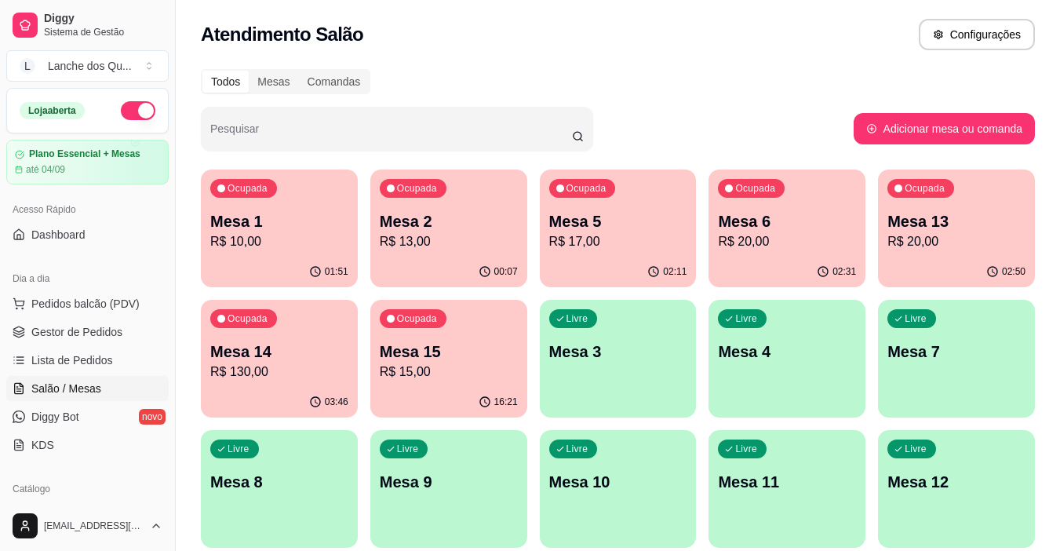
scroll to position [235, 0]
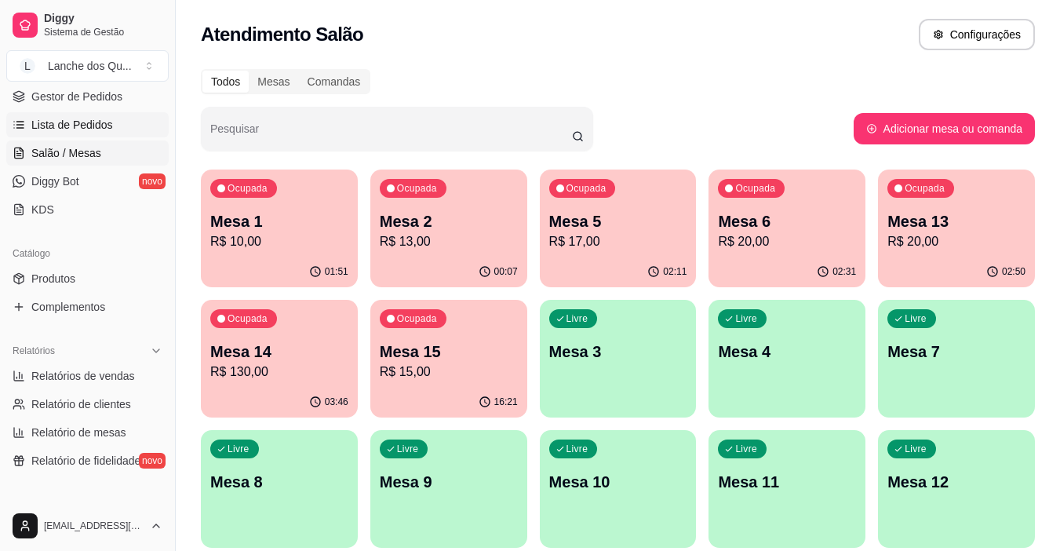
click at [79, 122] on span "Lista de Pedidos" at bounding box center [72, 125] width 82 height 16
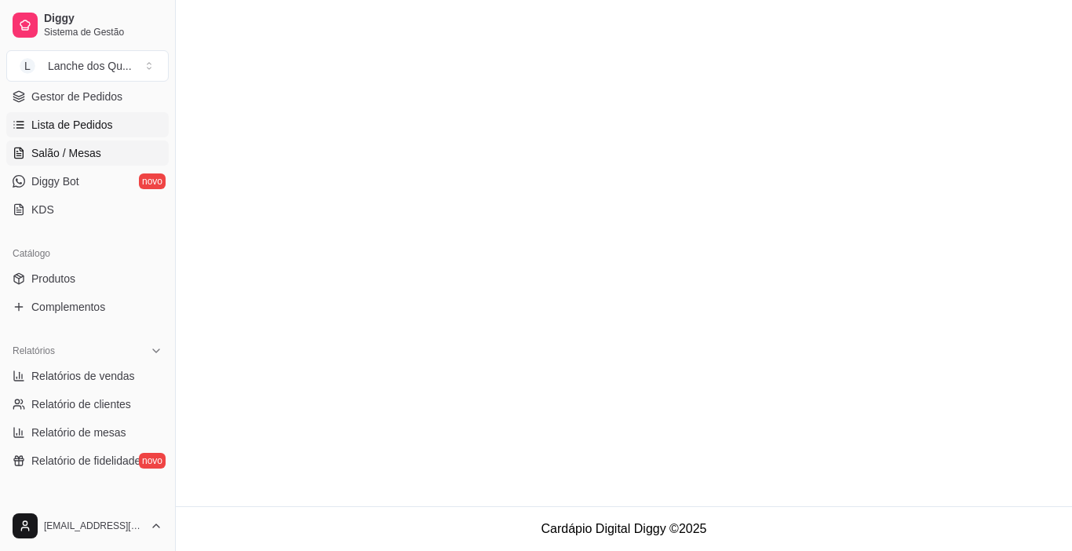
click at [85, 151] on span "Salão / Mesas" at bounding box center [66, 153] width 70 height 16
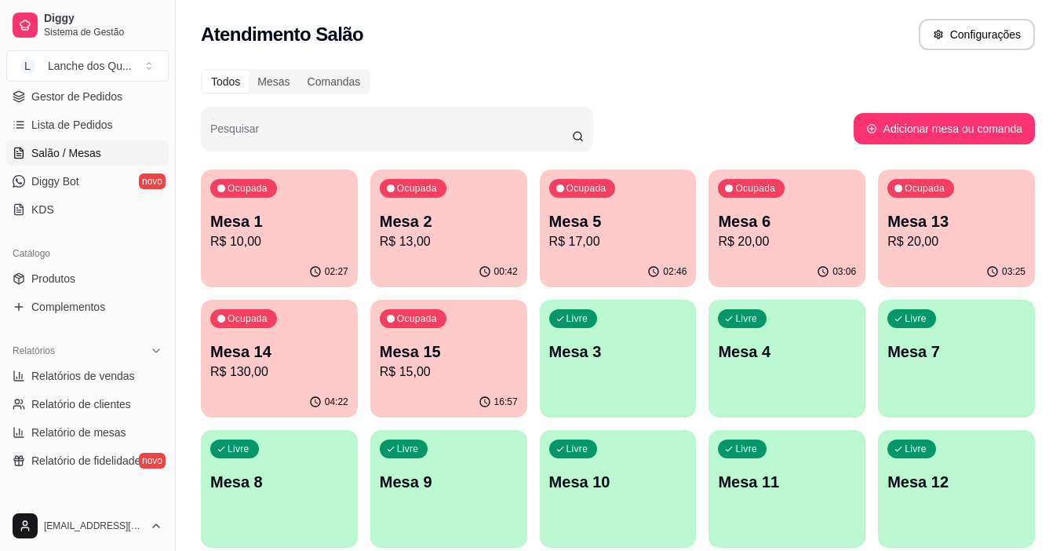
click at [86, 151] on span "Salão / Mesas" at bounding box center [66, 153] width 70 height 16
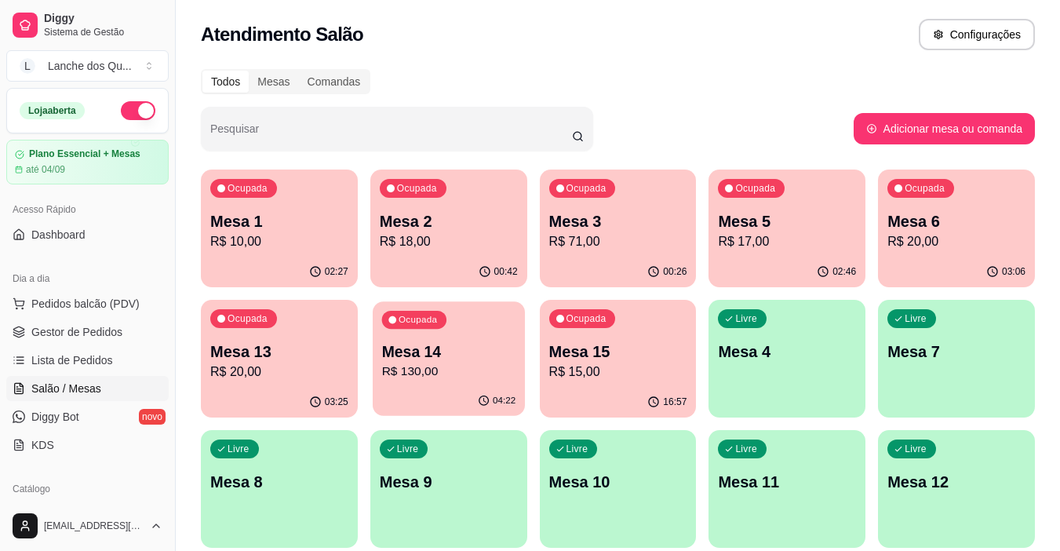
click at [482, 372] on p "R$ 130,00" at bounding box center [448, 371] width 134 height 18
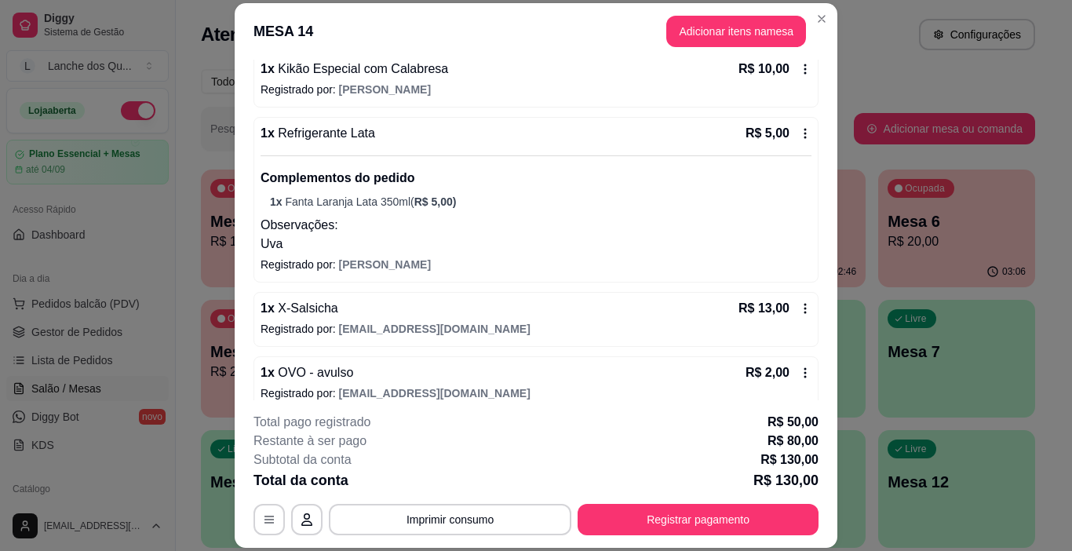
scroll to position [549, 0]
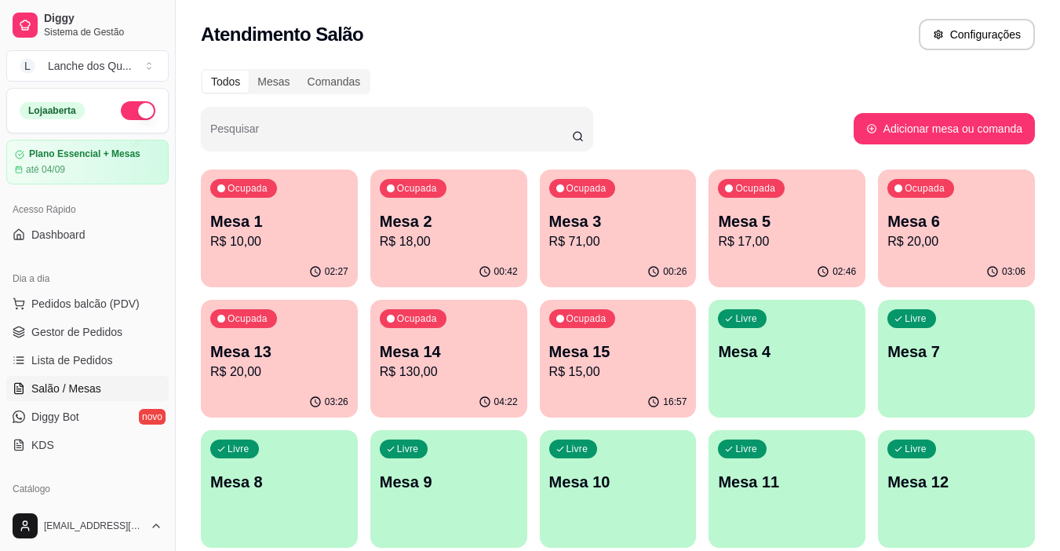
click at [605, 242] on p "R$ 71,00" at bounding box center [618, 241] width 138 height 19
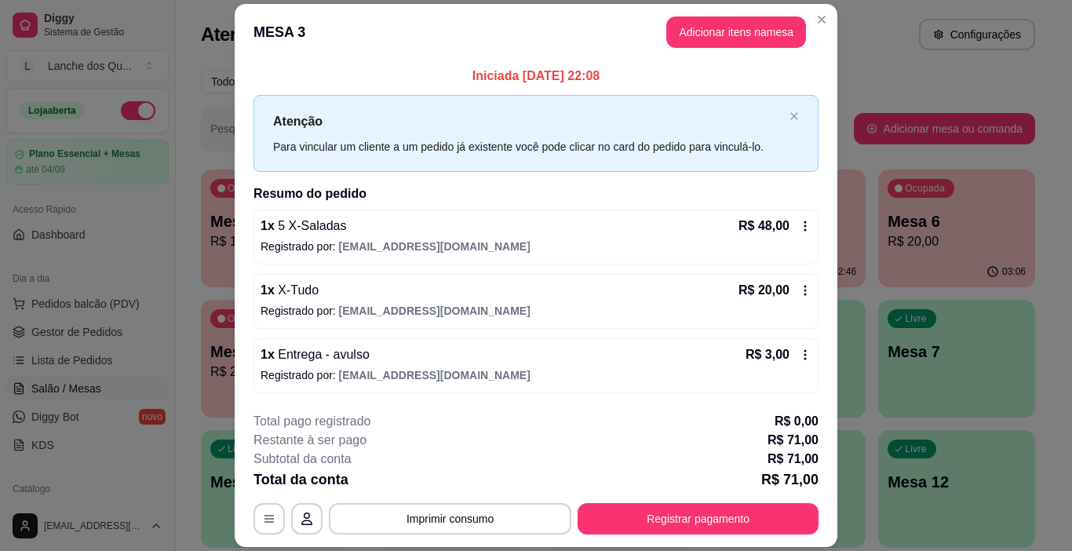
scroll to position [46, 0]
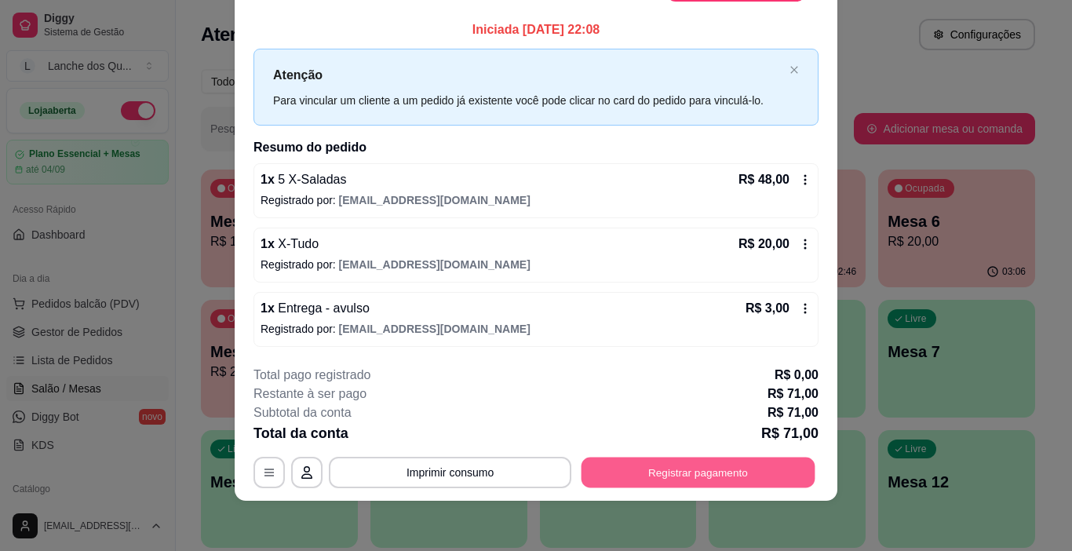
click at [723, 458] on button "Registrar pagamento" at bounding box center [698, 472] width 234 height 31
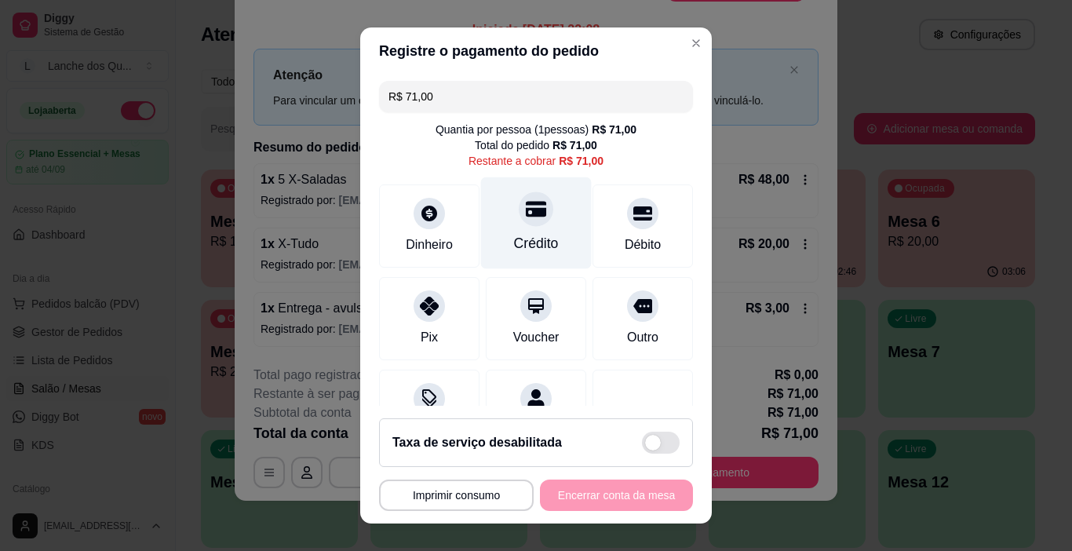
click at [526, 227] on div "Crédito" at bounding box center [536, 223] width 111 height 92
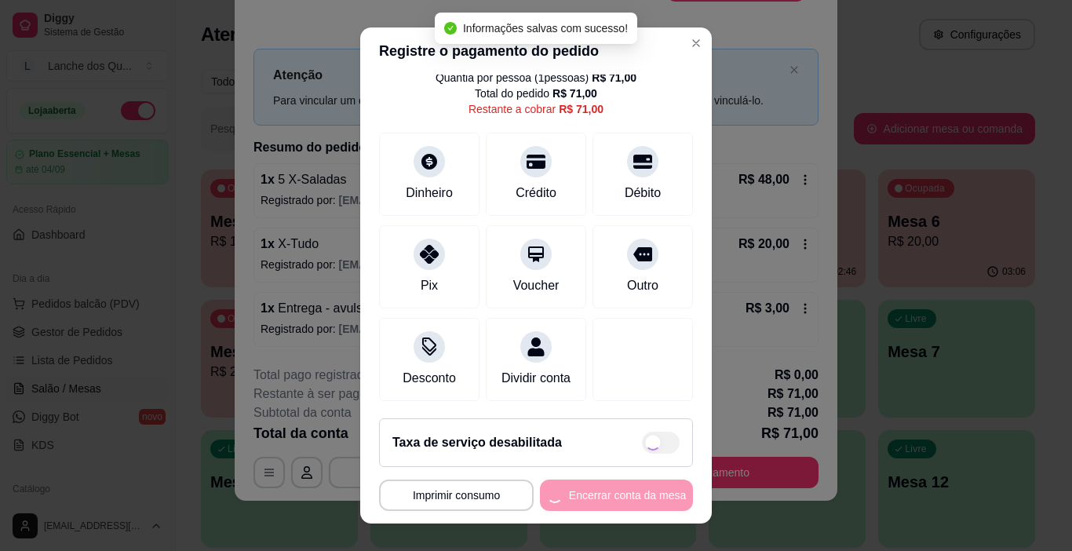
type input "R$ 0,00"
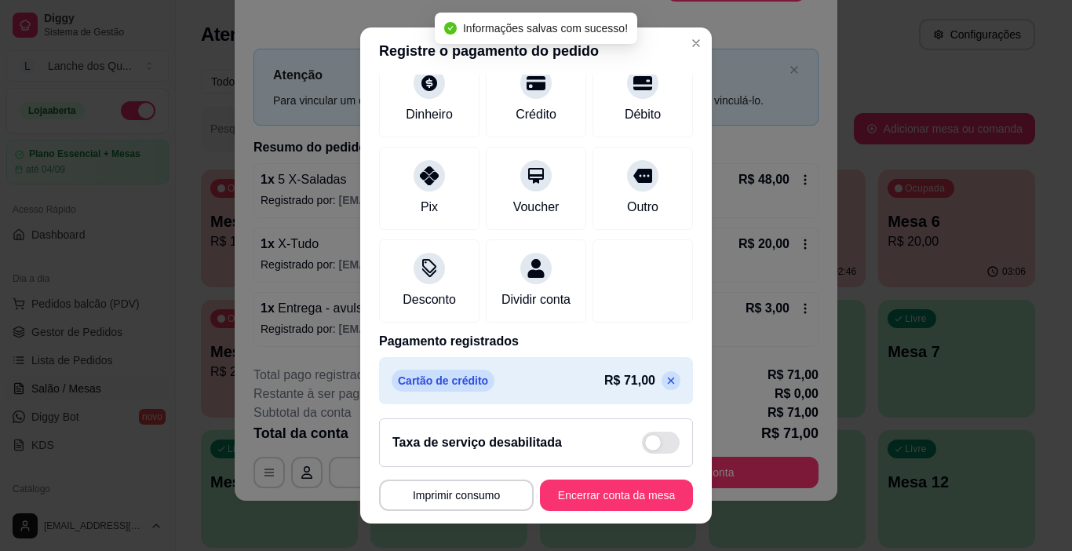
scroll to position [138, 0]
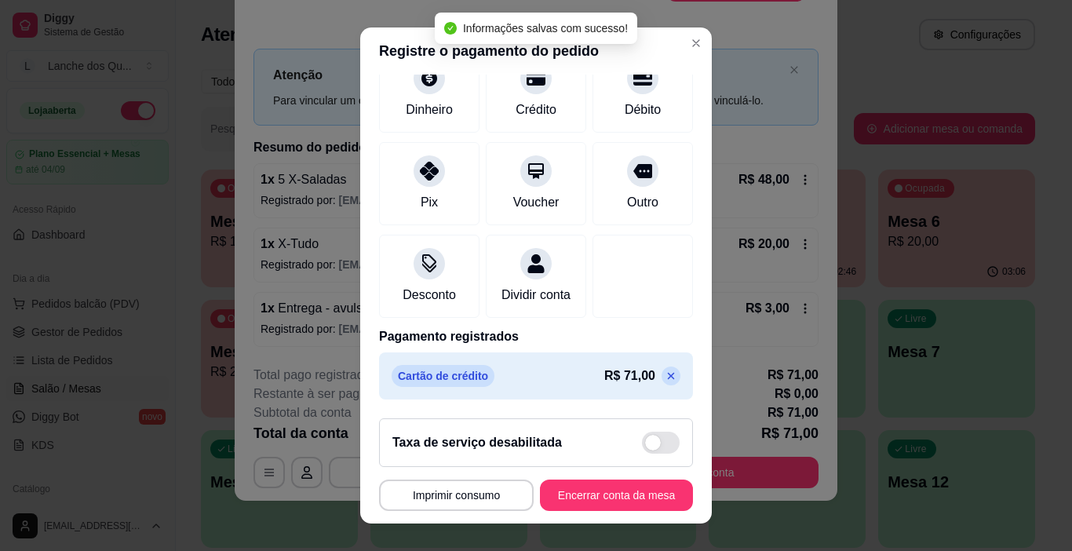
click at [604, 514] on footer "**********" at bounding box center [535, 465] width 351 height 118
click at [611, 503] on button "Encerrar conta da mesa" at bounding box center [616, 494] width 153 height 31
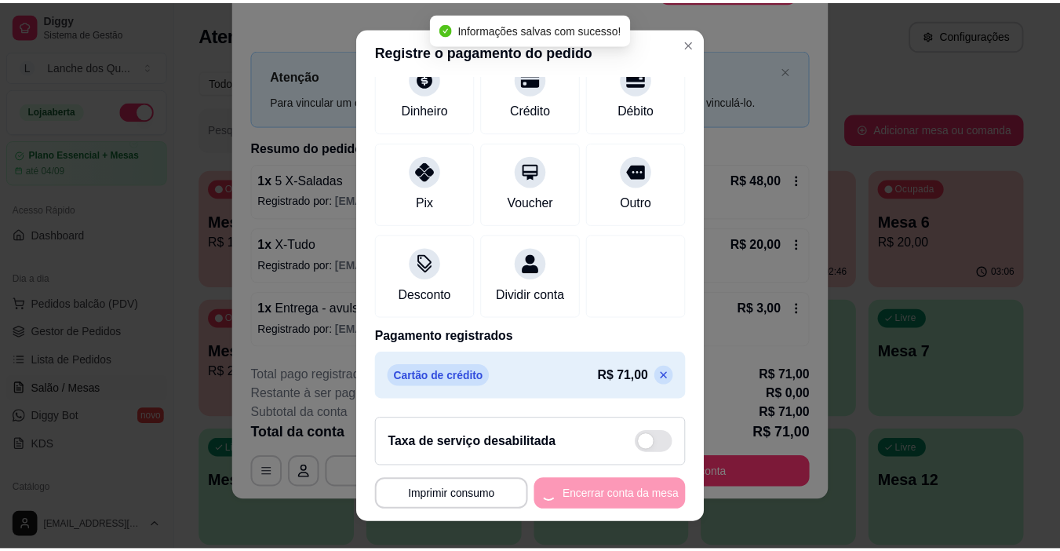
scroll to position [0, 0]
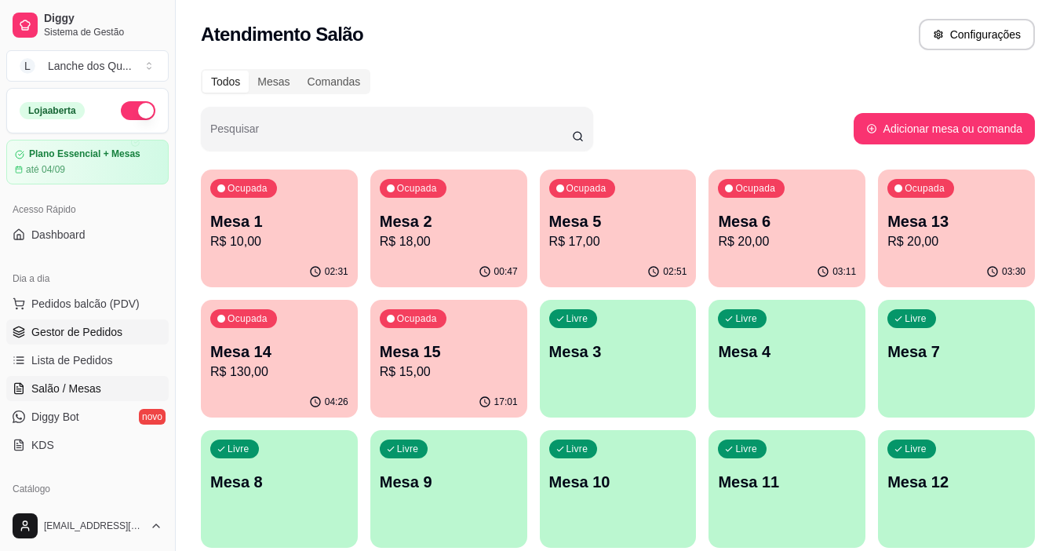
click at [71, 325] on span "Gestor de Pedidos" at bounding box center [76, 332] width 91 height 16
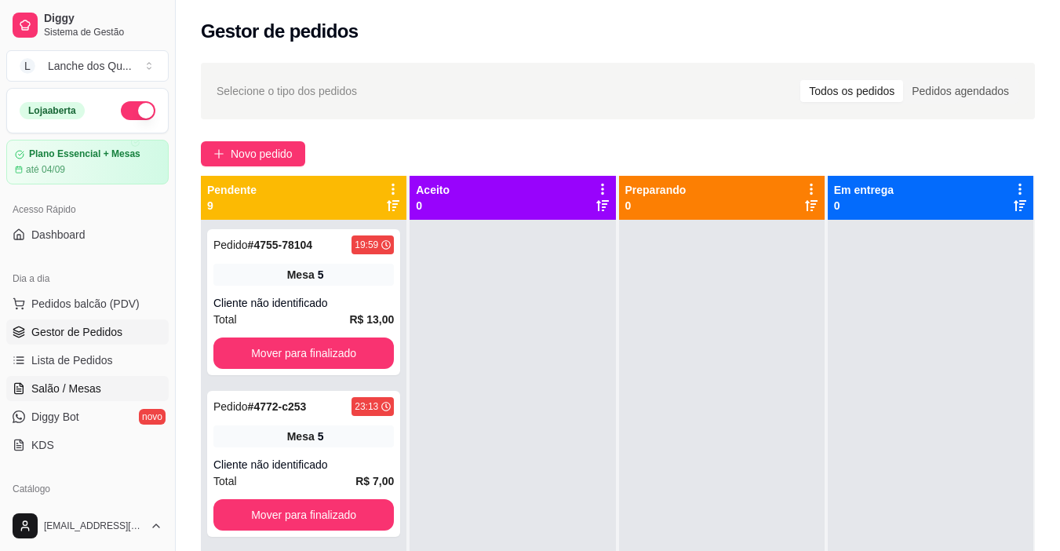
click at [100, 390] on link "Salão / Mesas" at bounding box center [87, 388] width 162 height 25
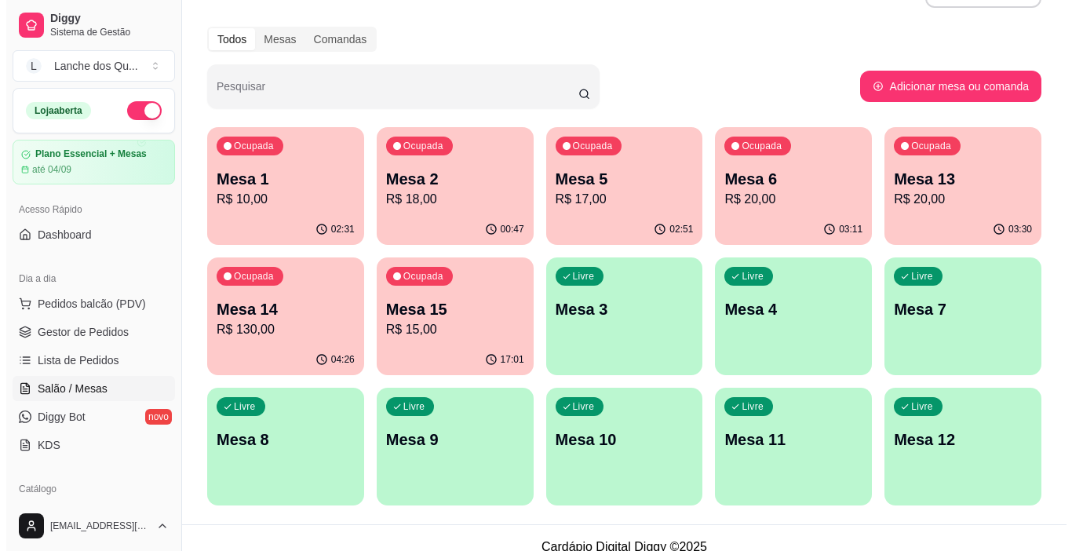
scroll to position [60, 0]
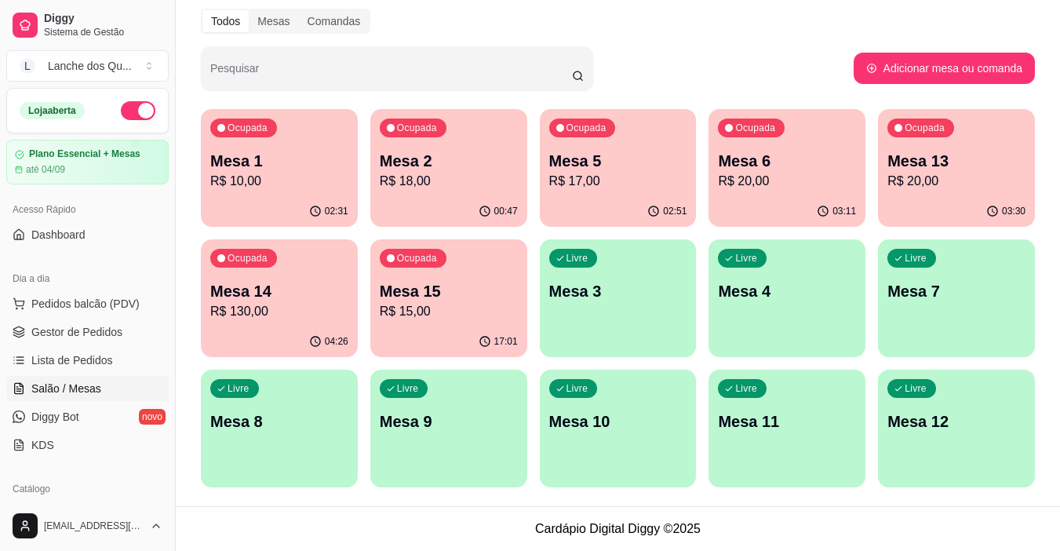
click at [287, 341] on div "04:26" at bounding box center [279, 341] width 157 height 31
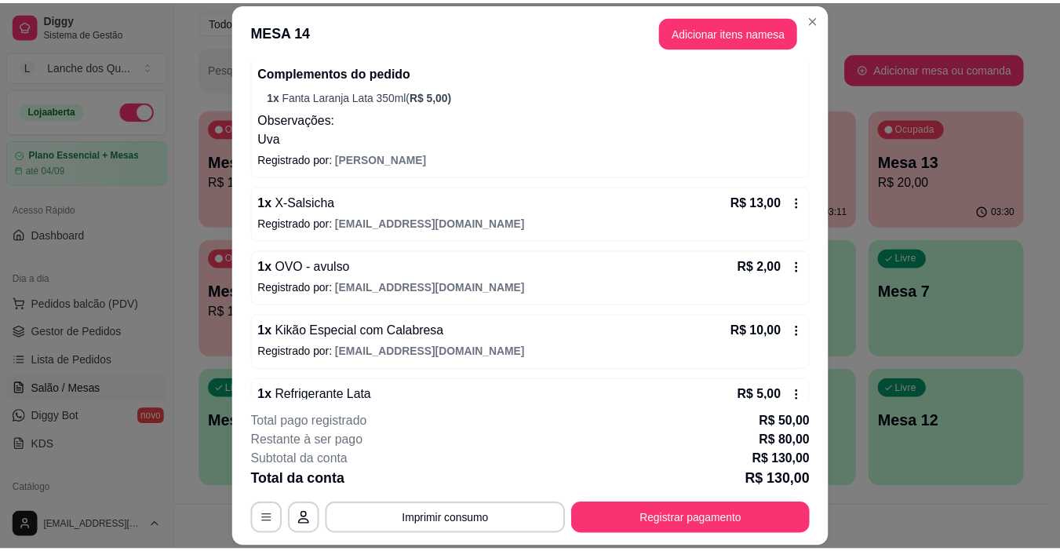
scroll to position [941, 0]
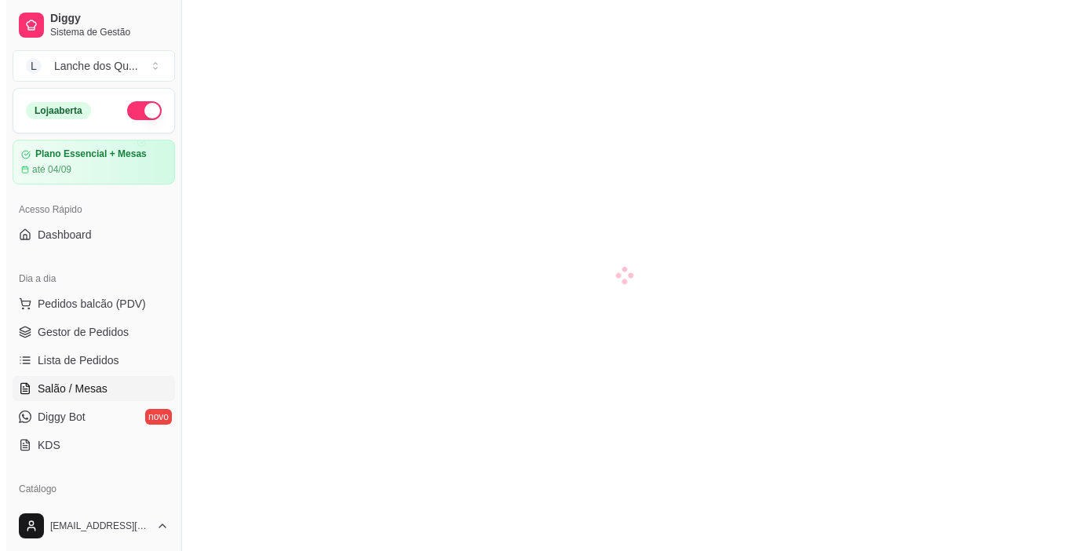
scroll to position [157, 0]
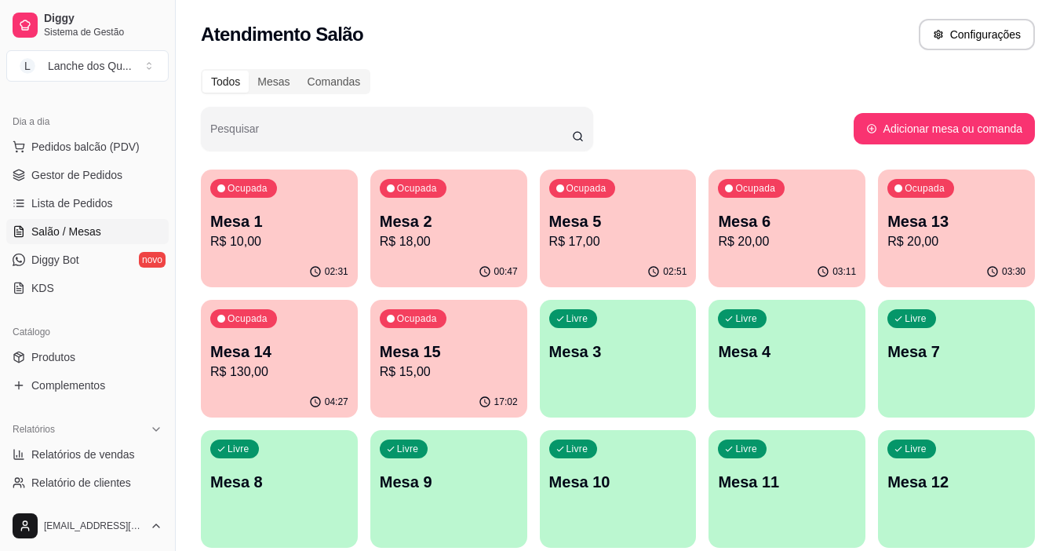
click at [267, 370] on p "R$ 130,00" at bounding box center [279, 371] width 138 height 19
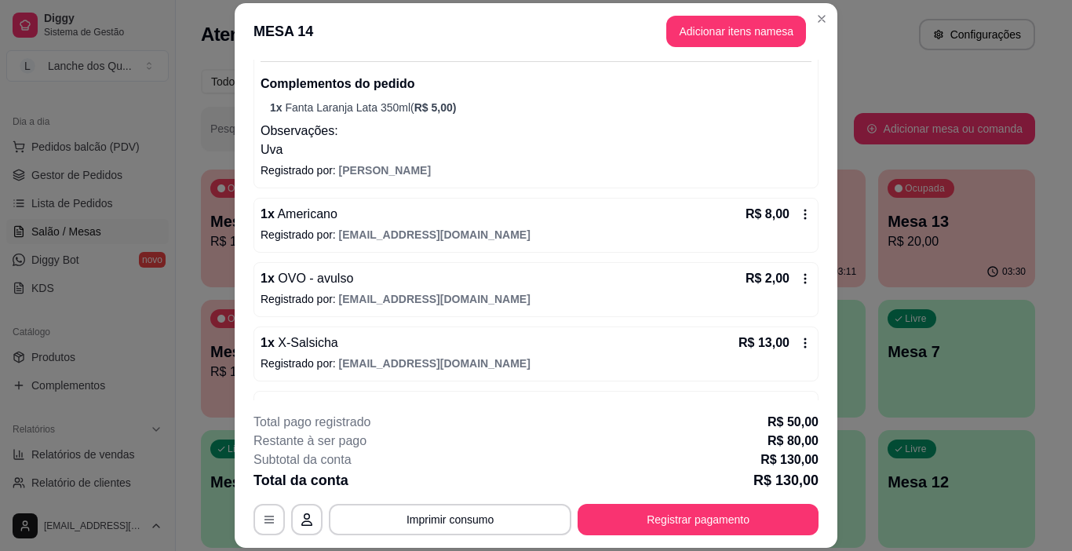
scroll to position [471, 0]
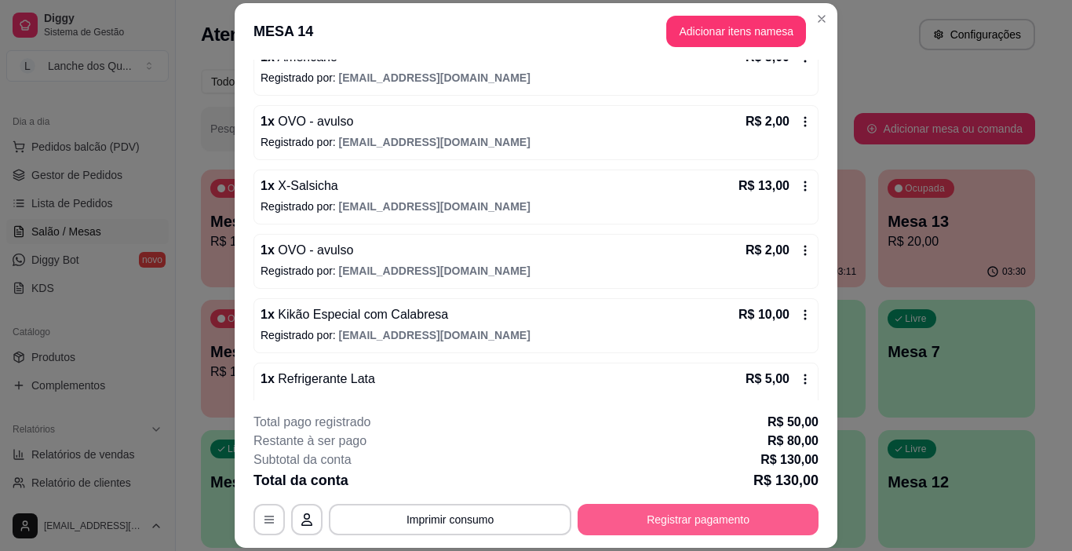
click at [672, 525] on button "Registrar pagamento" at bounding box center [697, 519] width 241 height 31
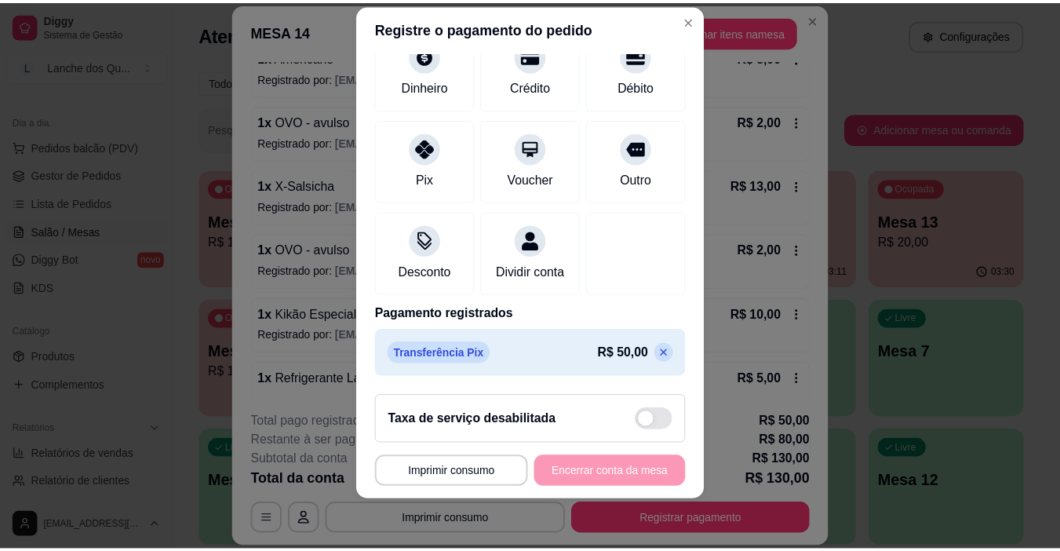
scroll to position [0, 0]
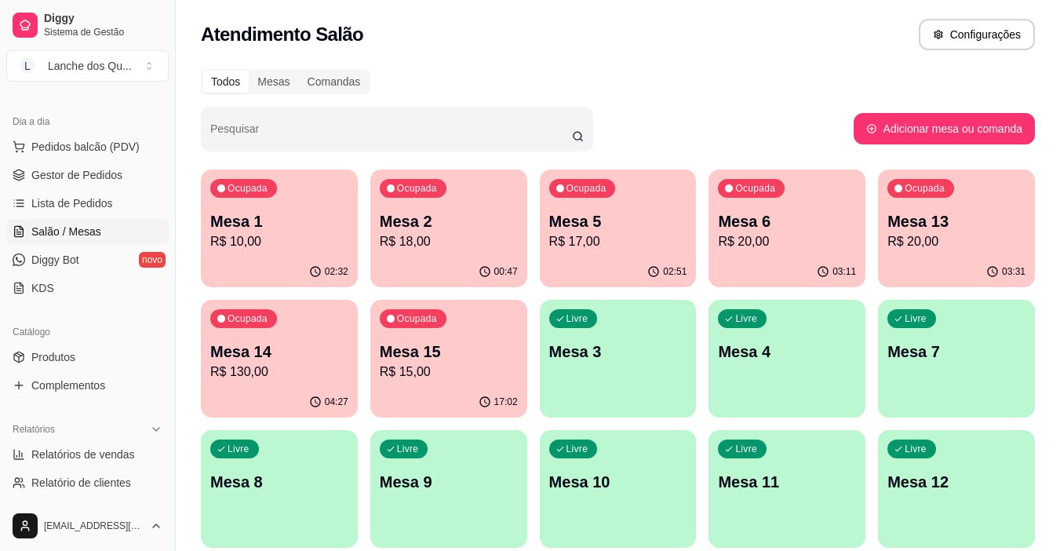
click at [690, 113] on div "Pesquisar" at bounding box center [527, 129] width 653 height 44
click at [274, 77] on div "Mesas" at bounding box center [273, 82] width 49 height 22
click at [249, 71] on input "Mesas" at bounding box center [249, 71] width 0 height 0
click at [237, 79] on div "Todos" at bounding box center [225, 82] width 46 height 22
click at [202, 71] on input "Todos" at bounding box center [202, 71] width 0 height 0
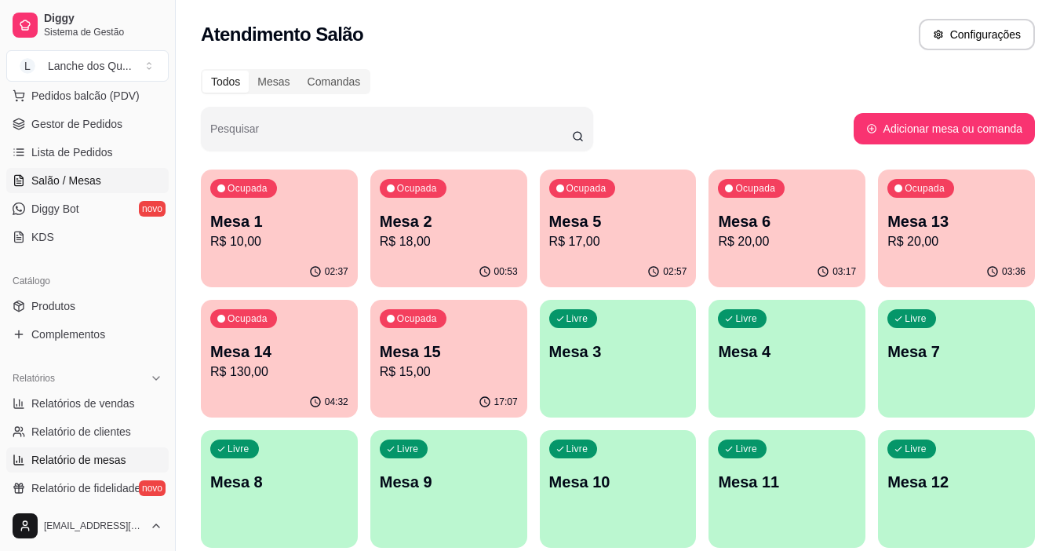
scroll to position [235, 0]
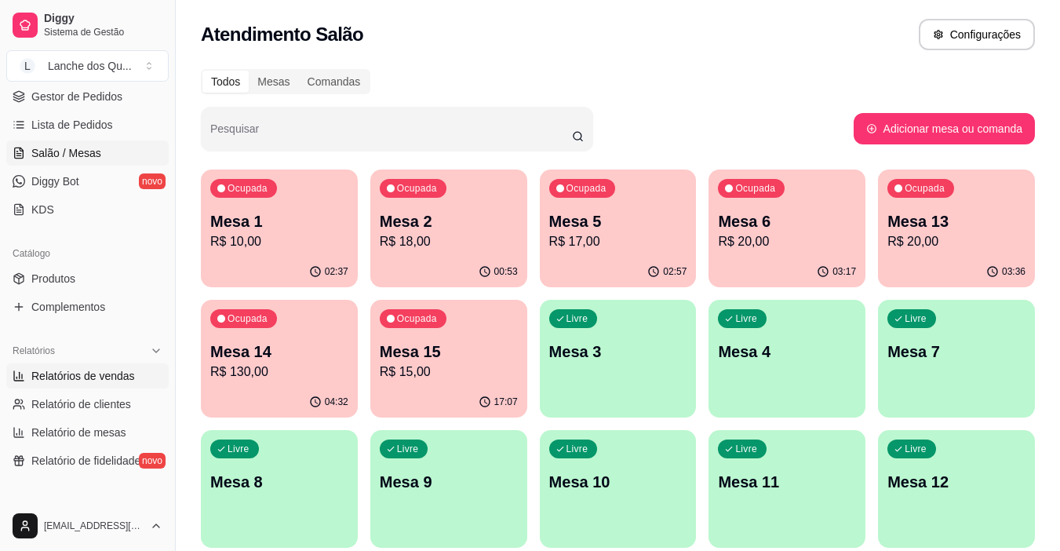
click at [95, 373] on span "Relatórios de vendas" at bounding box center [83, 376] width 104 height 16
select select "ALL"
select select "0"
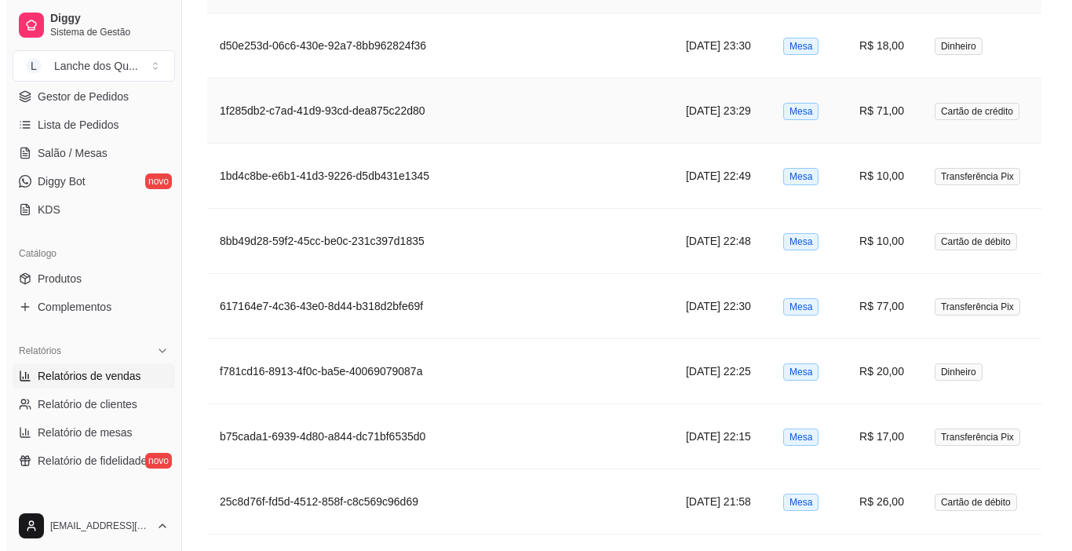
scroll to position [1177, 0]
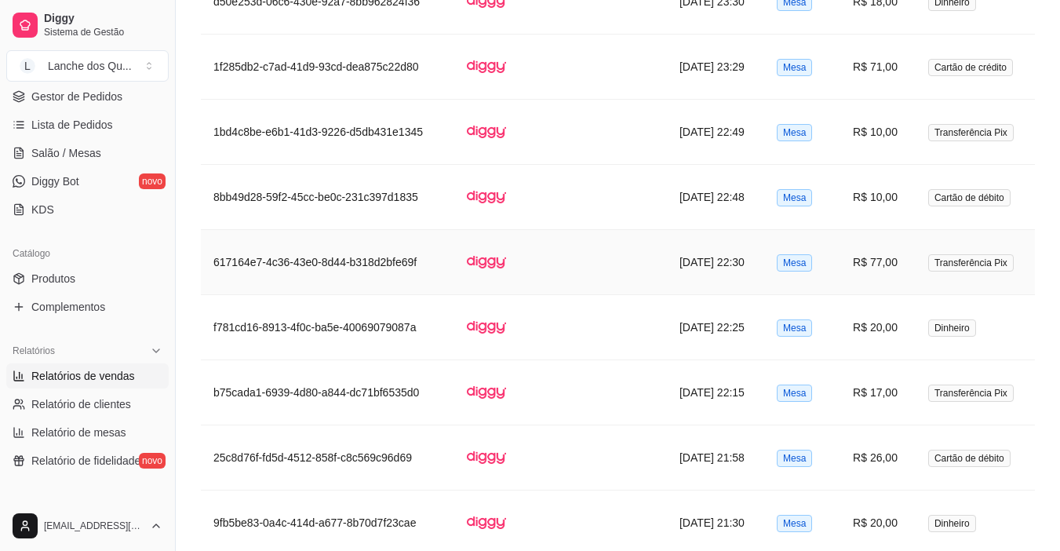
click at [900, 263] on td "R$ 77,00" at bounding box center [877, 262] width 75 height 65
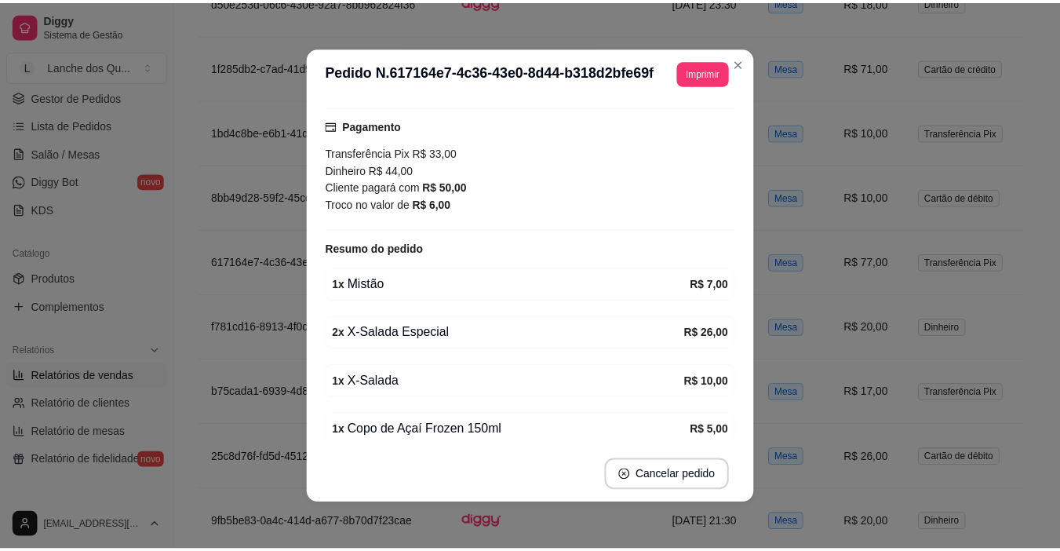
scroll to position [0, 0]
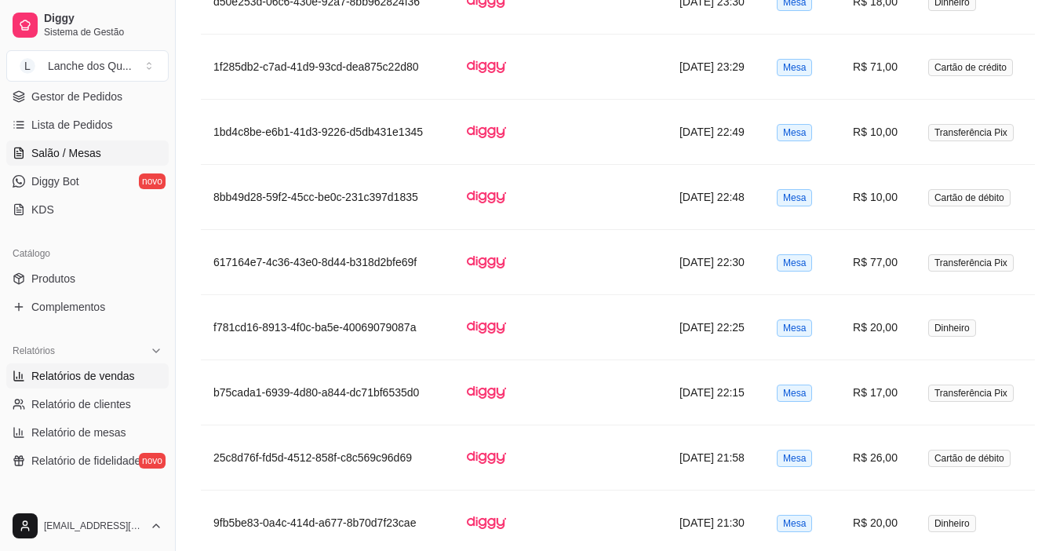
click at [79, 150] on span "Salão / Mesas" at bounding box center [66, 153] width 70 height 16
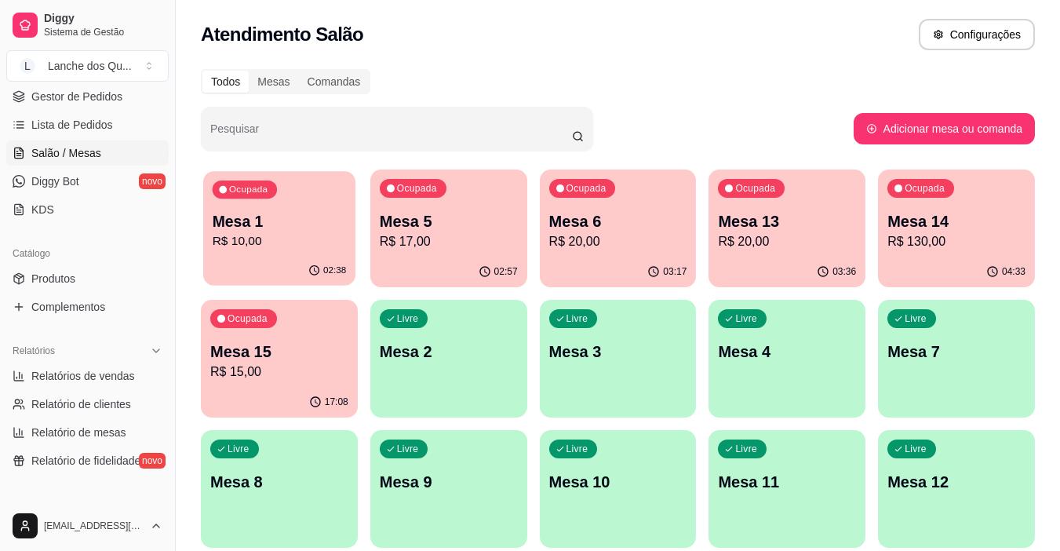
click at [288, 258] on div "02:38" at bounding box center [279, 271] width 152 height 30
click at [408, 227] on p "Mesa 5" at bounding box center [449, 221] width 138 height 22
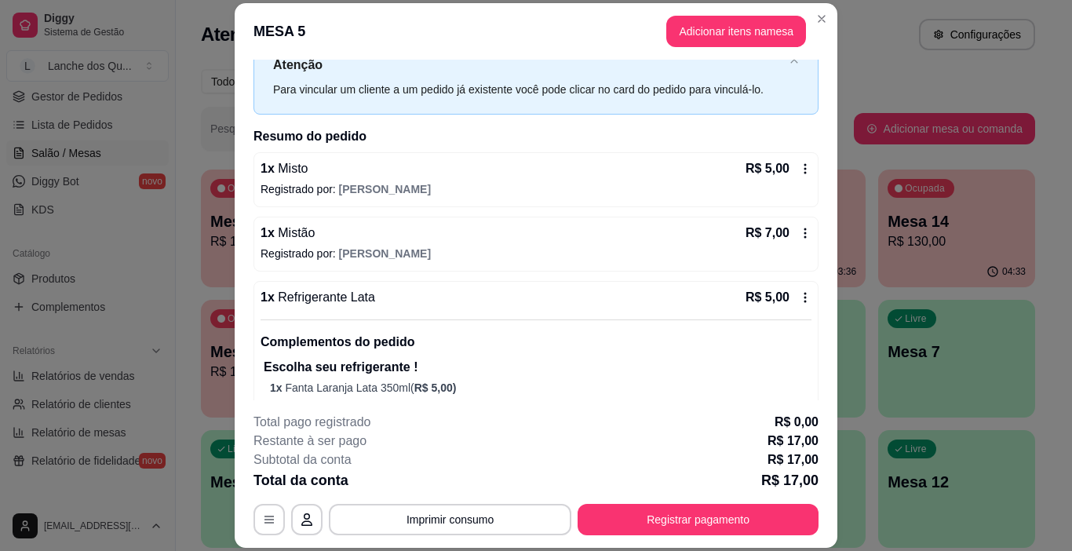
scroll to position [86, 0]
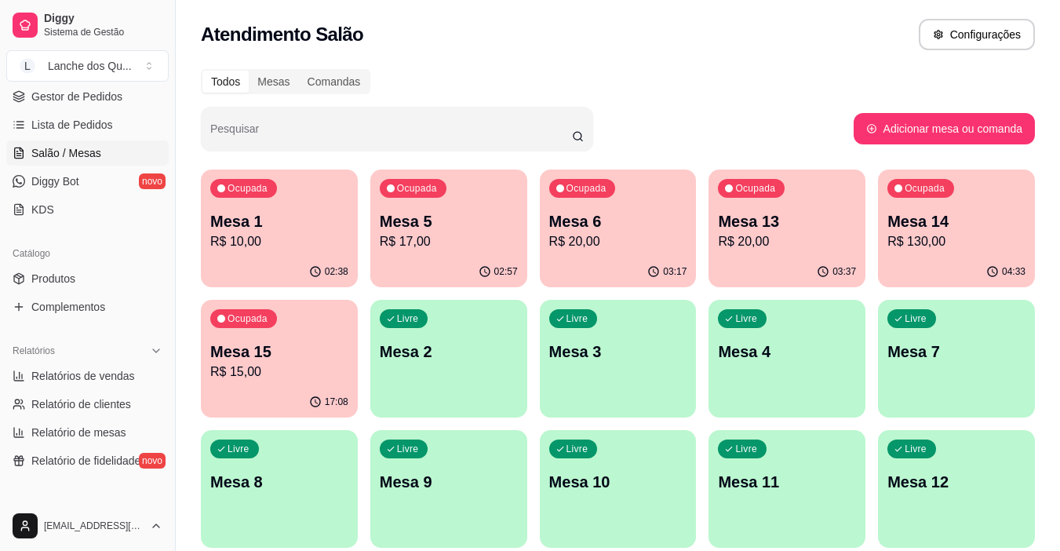
click at [574, 220] on p "Mesa 6" at bounding box center [618, 221] width 138 height 22
click at [780, 219] on p "Mesa 13" at bounding box center [787, 221] width 134 height 21
click at [942, 239] on p "R$ 130,00" at bounding box center [957, 241] width 134 height 18
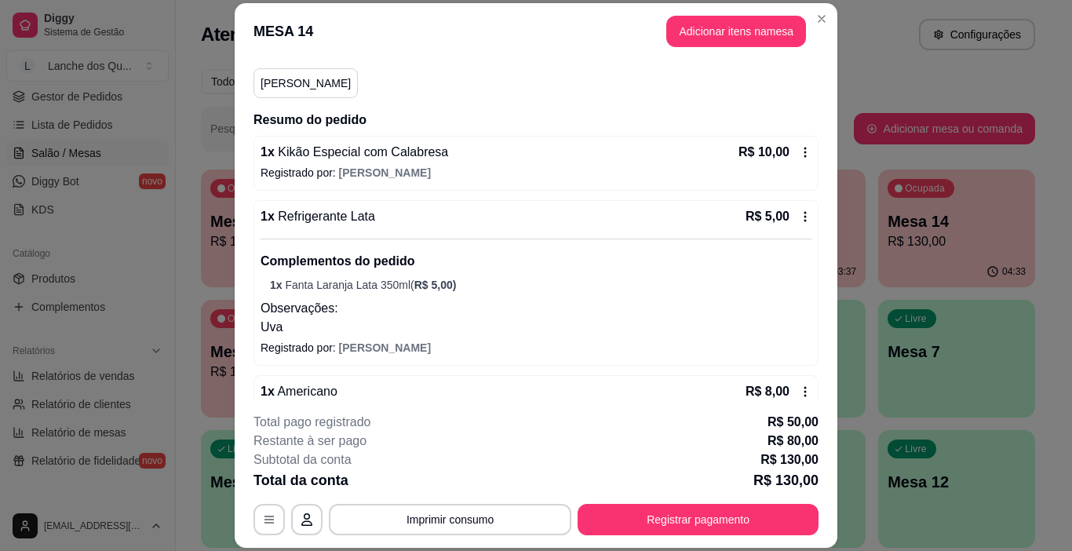
scroll to position [157, 0]
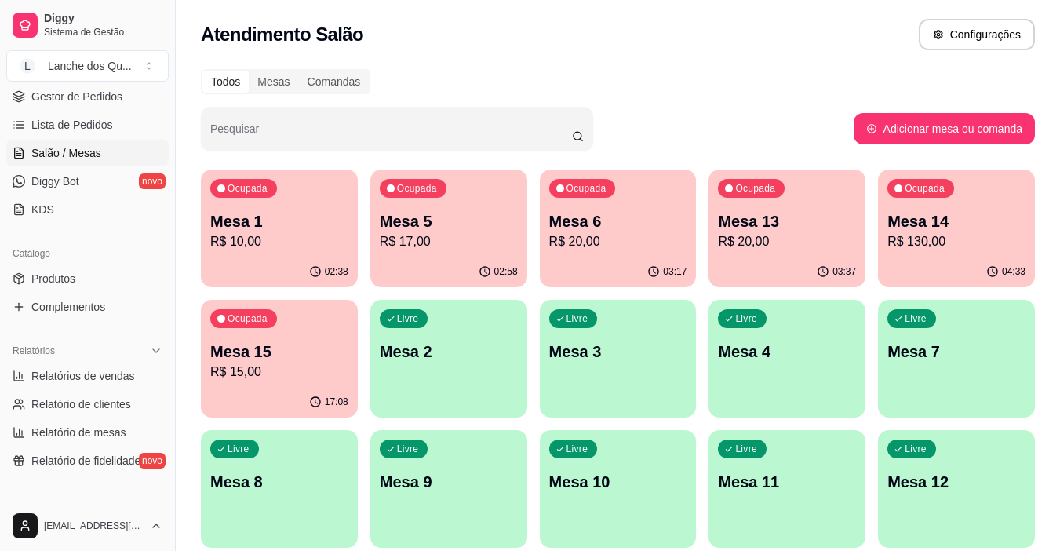
click at [295, 358] on p "Mesa 15" at bounding box center [279, 351] width 138 height 22
click at [44, 429] on span "Relatório de mesas" at bounding box center [78, 432] width 95 height 16
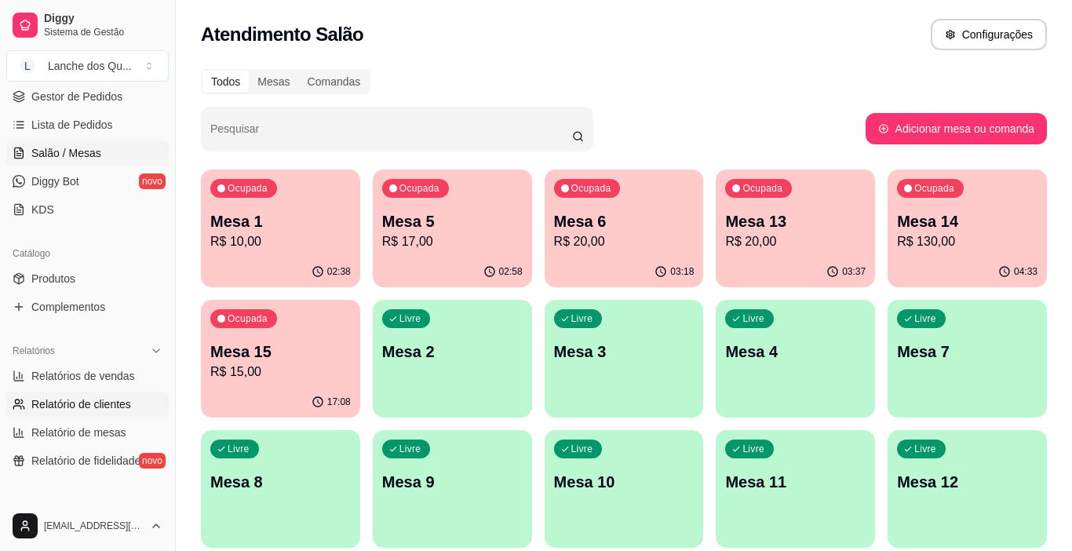
select select "TOTAL_OF_ORDERS"
select select "7"
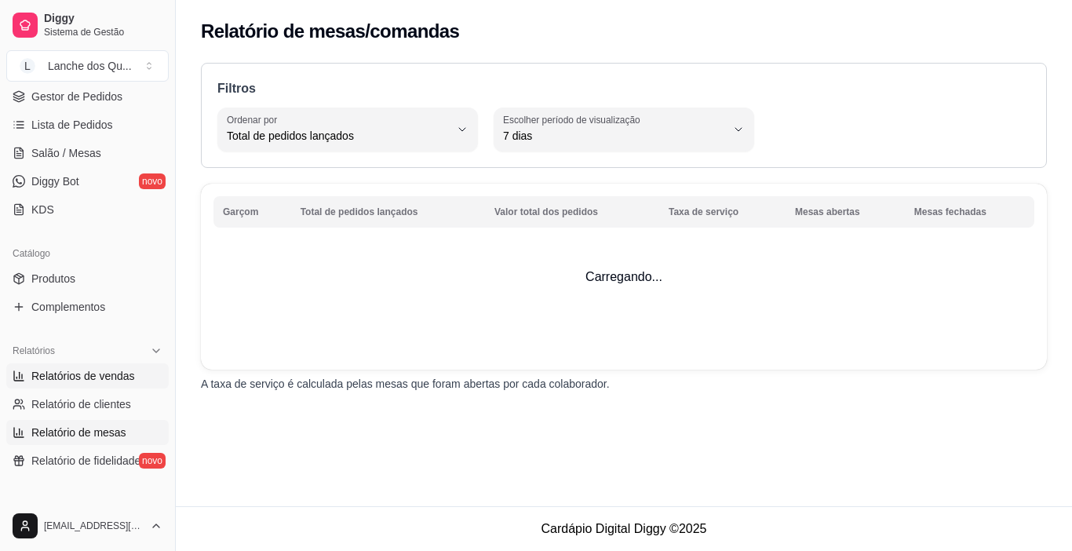
click at [99, 375] on span "Relatórios de vendas" at bounding box center [83, 376] width 104 height 16
select select "ALL"
select select "0"
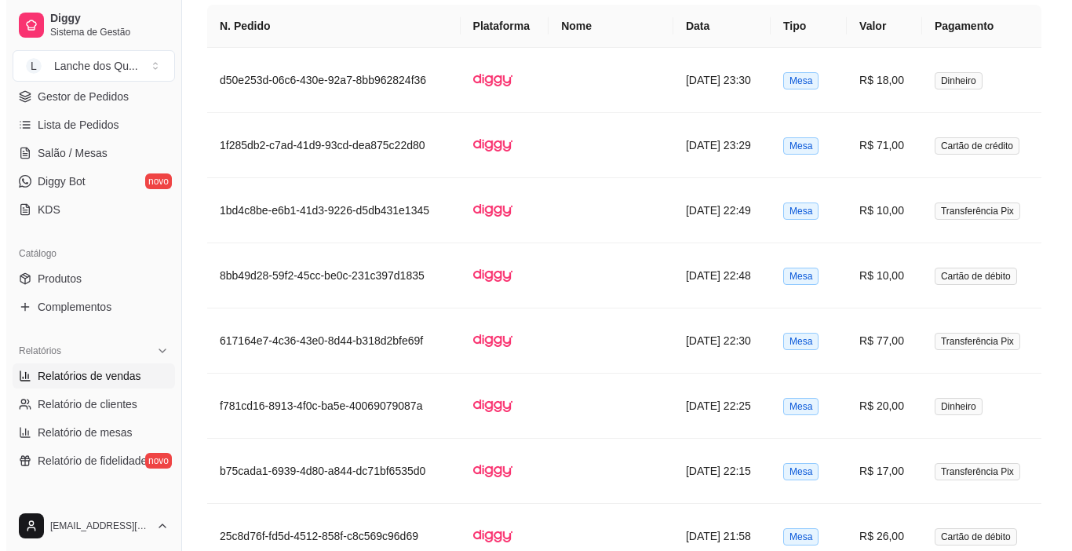
scroll to position [1177, 0]
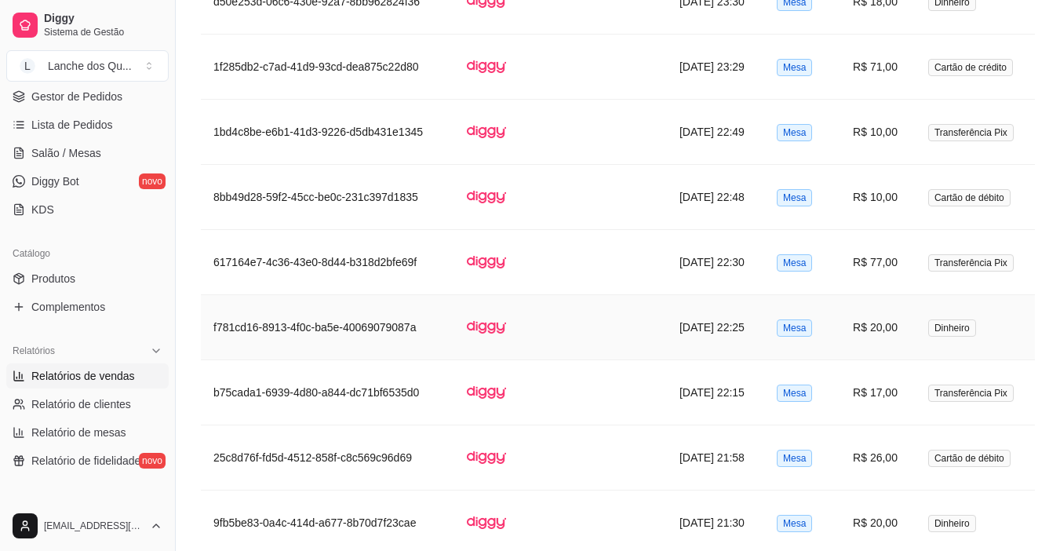
click at [968, 323] on span "Dinheiro" at bounding box center [952, 327] width 48 height 17
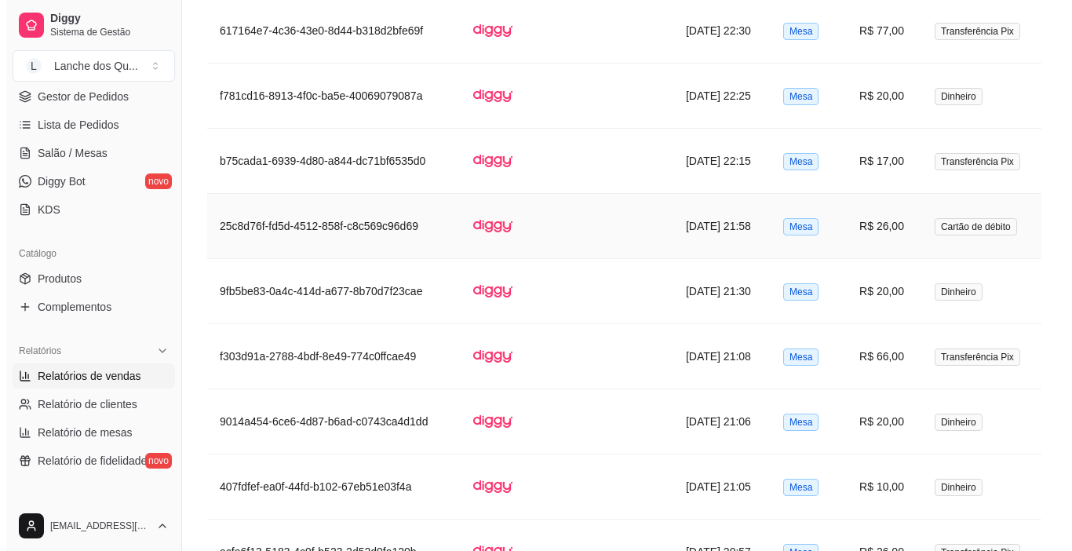
scroll to position [1412, 0]
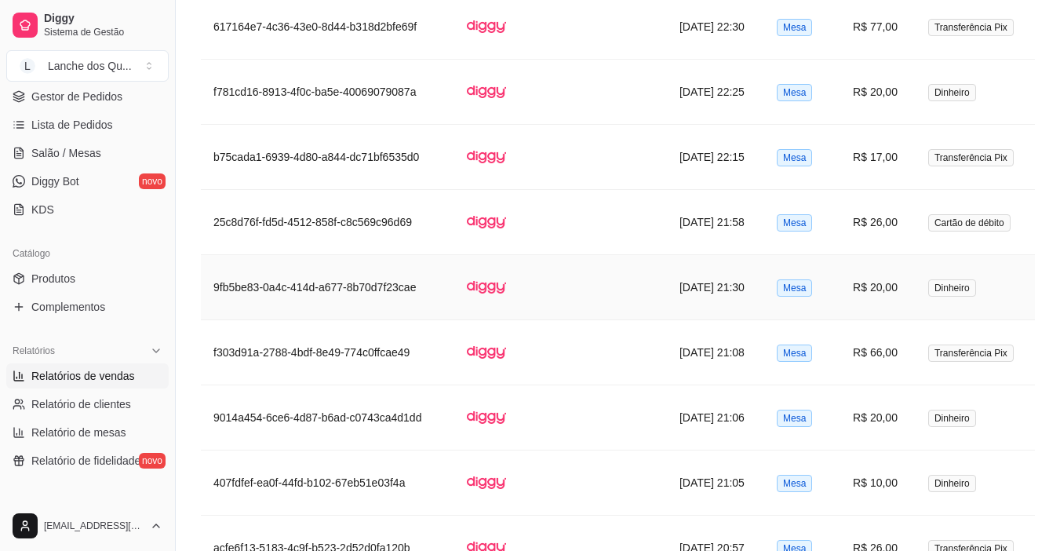
click at [922, 295] on td "Dinheiro" at bounding box center [975, 287] width 119 height 65
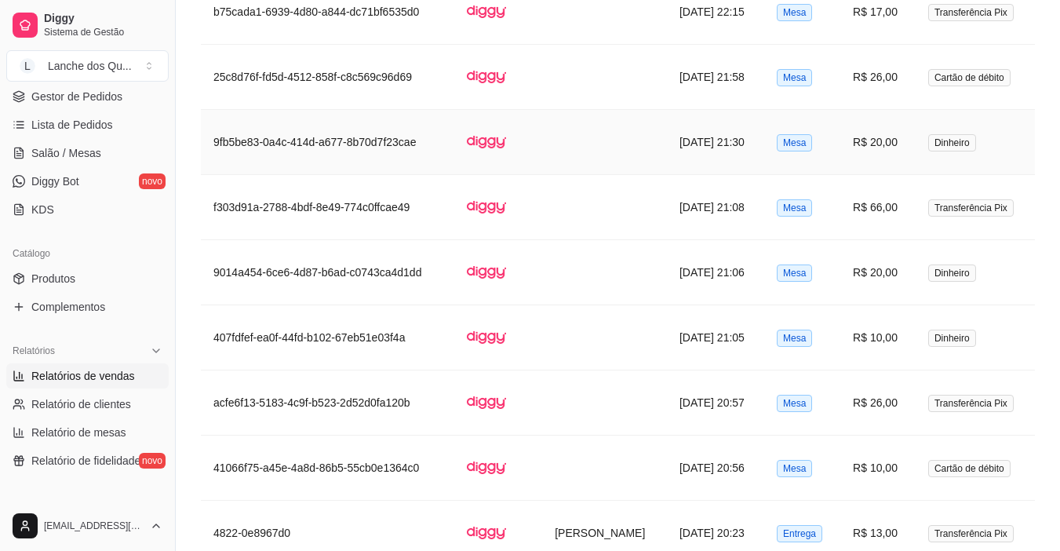
scroll to position [1569, 0]
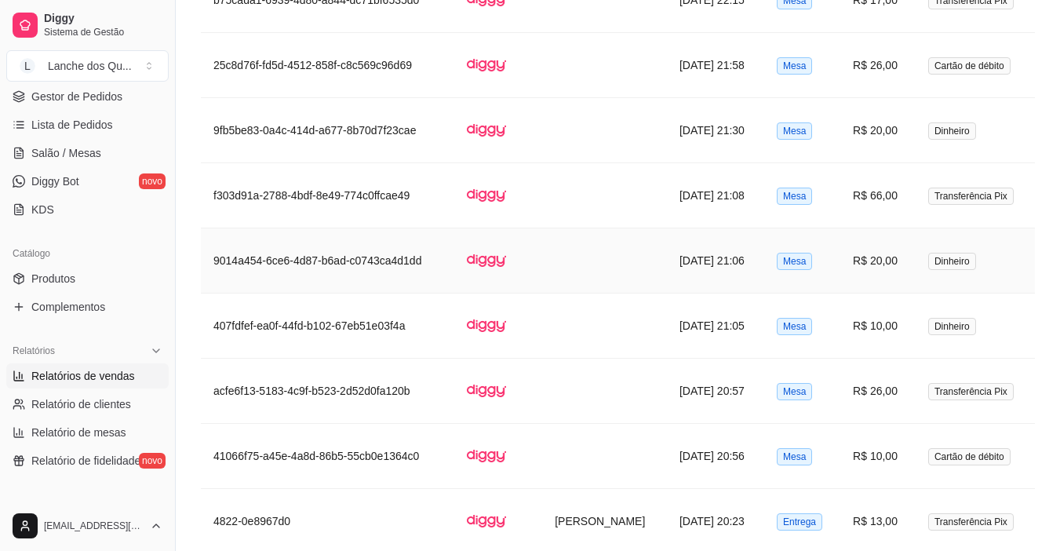
click at [916, 264] on td "Dinheiro" at bounding box center [975, 260] width 119 height 65
click at [945, 331] on span "Dinheiro" at bounding box center [952, 326] width 48 height 17
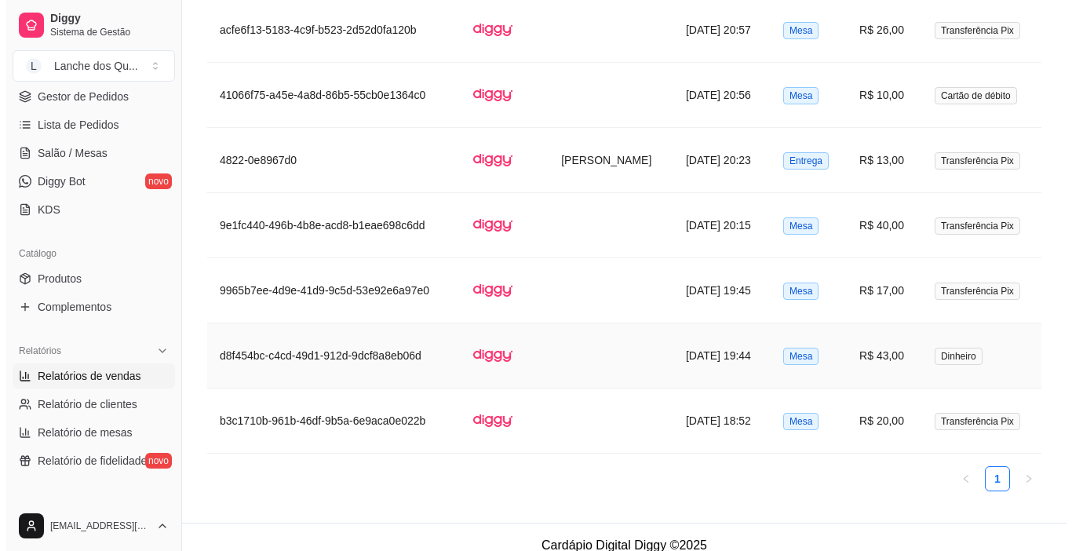
scroll to position [1946, 0]
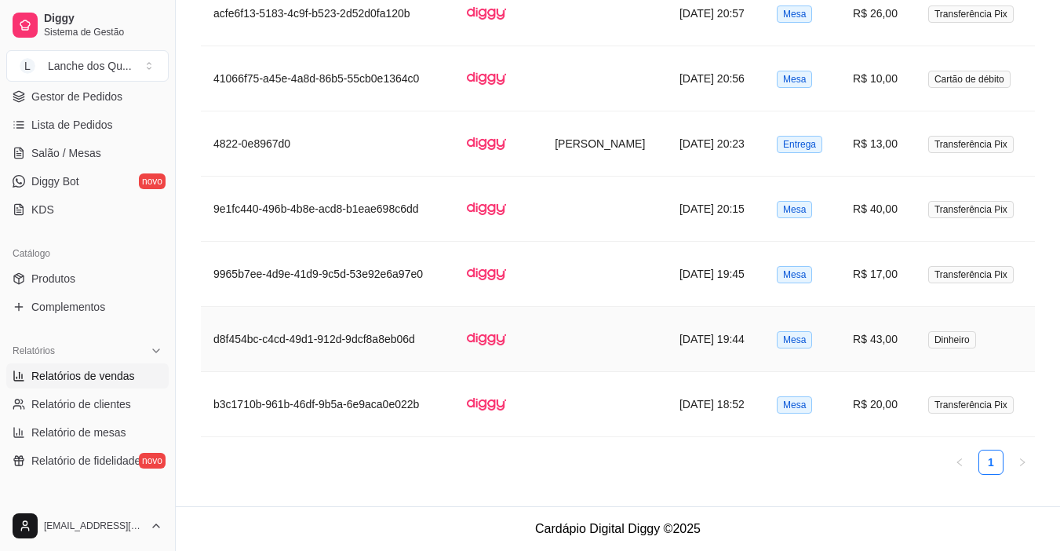
click at [948, 336] on span "Dinheiro" at bounding box center [952, 339] width 48 height 17
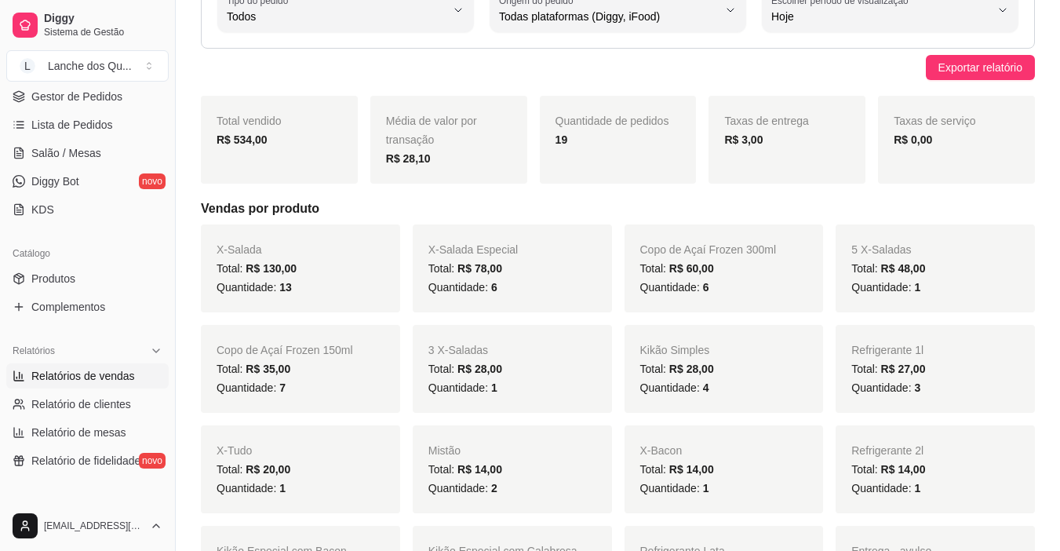
scroll to position [0, 0]
